Goal: Information Seeking & Learning: Learn about a topic

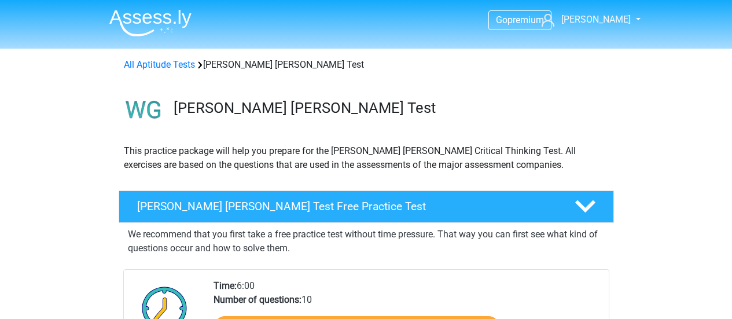
scroll to position [112, 0]
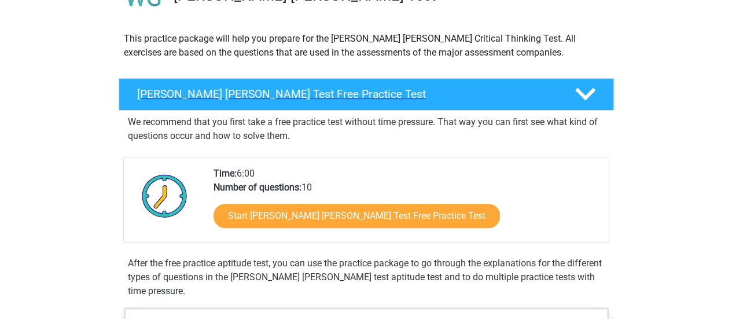
click at [409, 94] on h4 "Watson Glaser Test Free Practice Test" at bounding box center [346, 93] width 419 height 13
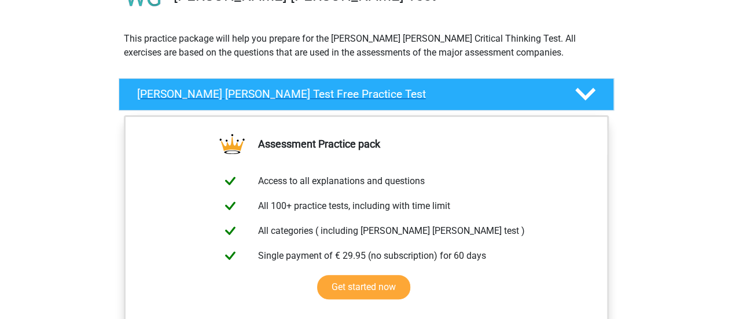
click at [409, 94] on h4 "Watson Glaser Test Free Practice Test" at bounding box center [346, 93] width 419 height 13
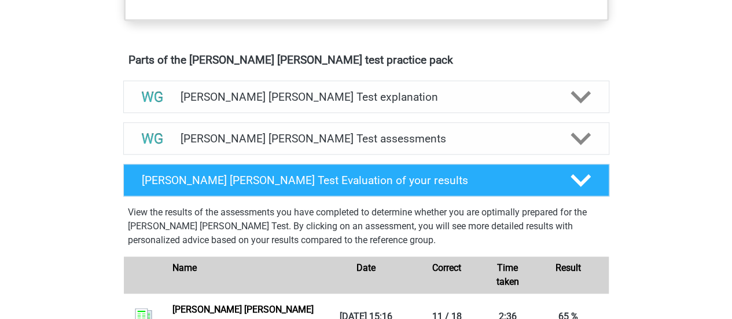
scroll to position [611, 0]
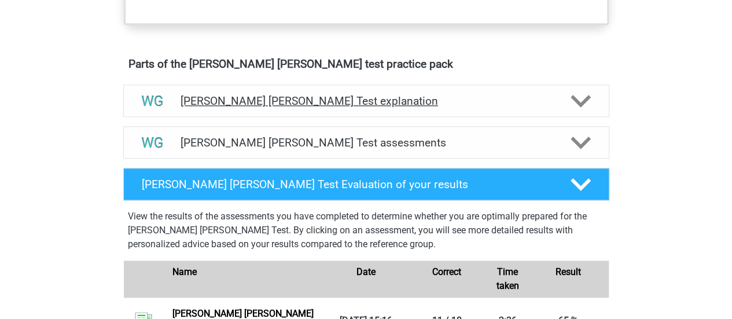
click at [353, 98] on h4 "[PERSON_NAME] [PERSON_NAME] Test explanation" at bounding box center [367, 100] width 372 height 13
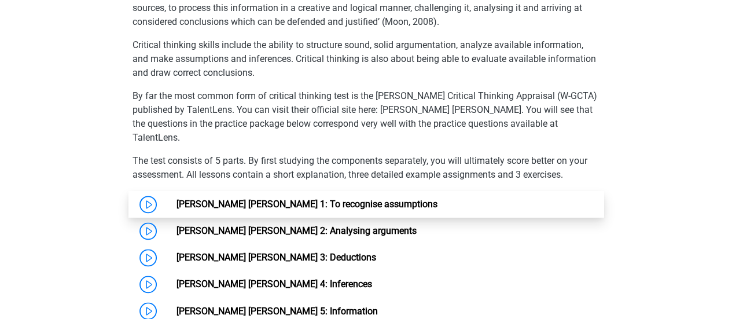
scroll to position [839, 0]
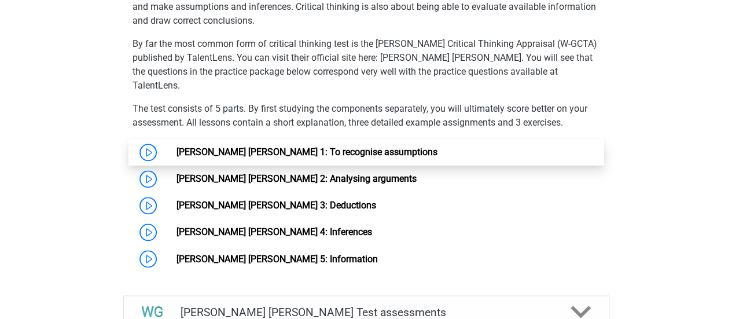
click at [320, 146] on link "[PERSON_NAME] [PERSON_NAME] 1: To recognise assumptions" at bounding box center [307, 151] width 261 height 11
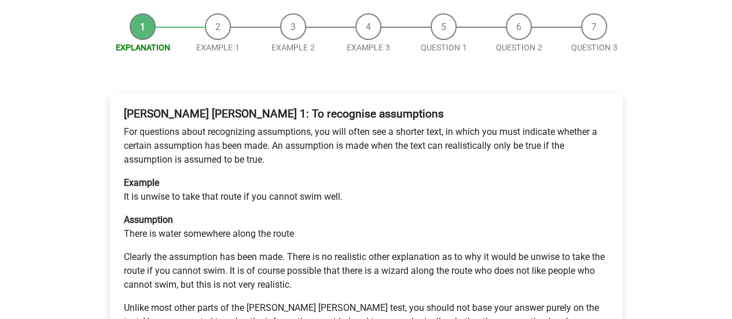
scroll to position [147, 0]
